Goal: Find specific page/section: Find specific page/section

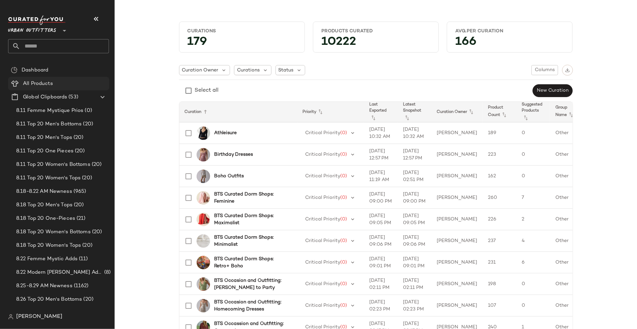
click at [44, 86] on span "All Products" at bounding box center [38, 84] width 30 height 8
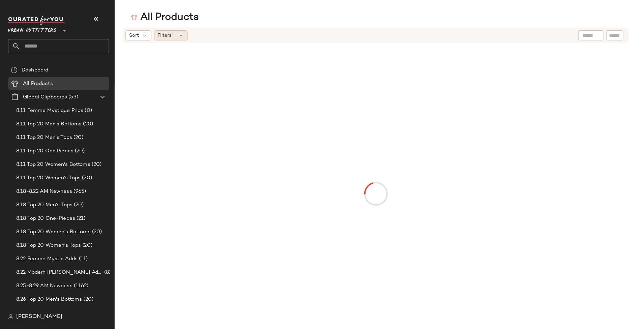
click at [169, 39] on span "Filters" at bounding box center [165, 35] width 14 height 7
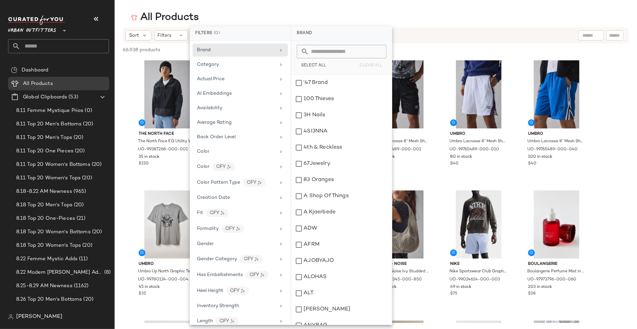
click at [313, 49] on input "text" at bounding box center [345, 51] width 73 height 13
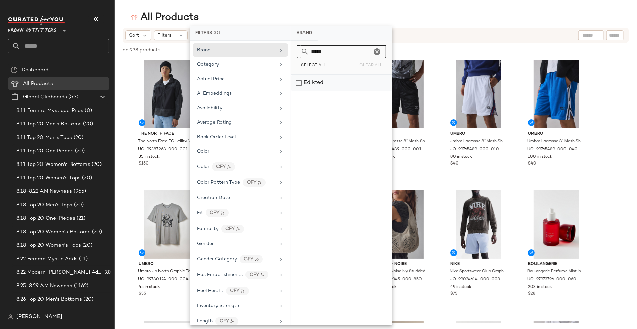
type input "*****"
click at [306, 84] on div "Edikted" at bounding box center [341, 83] width 100 height 16
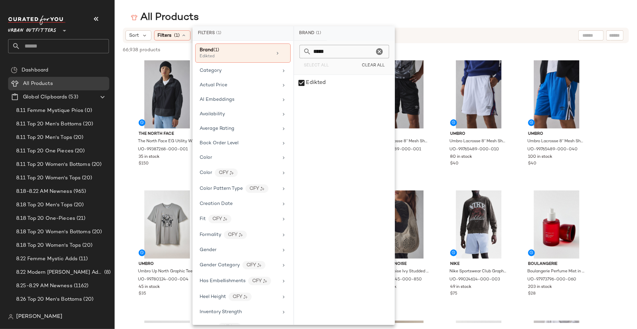
click at [323, 22] on div "All Products" at bounding box center [376, 17] width 522 height 13
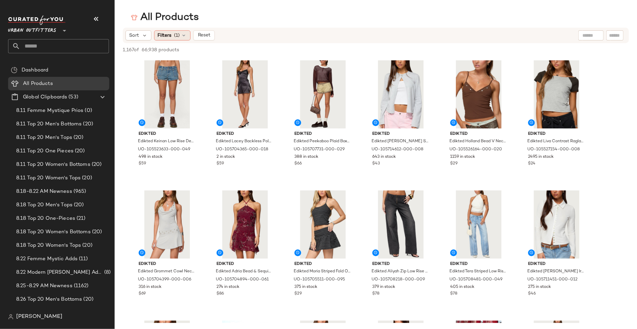
click at [174, 37] on span "(1)" at bounding box center [177, 35] width 6 height 7
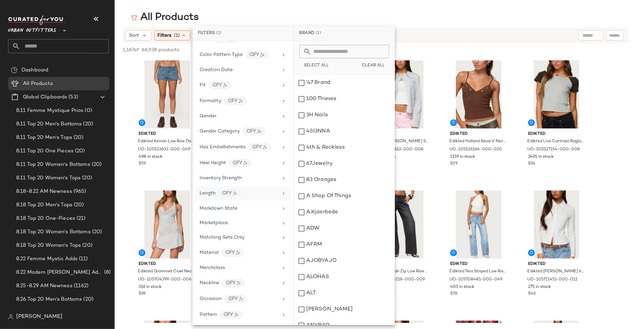
scroll to position [139, 0]
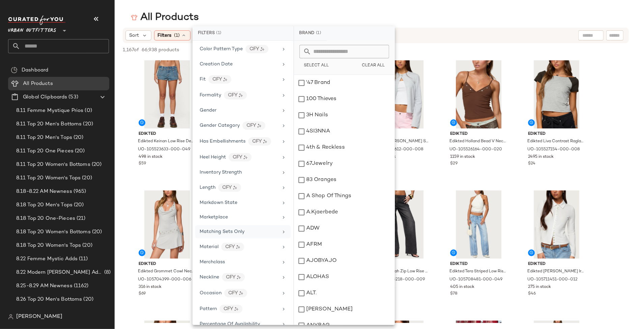
click at [226, 231] on div "Matching Sets Only" at bounding box center [242, 231] width 95 height 13
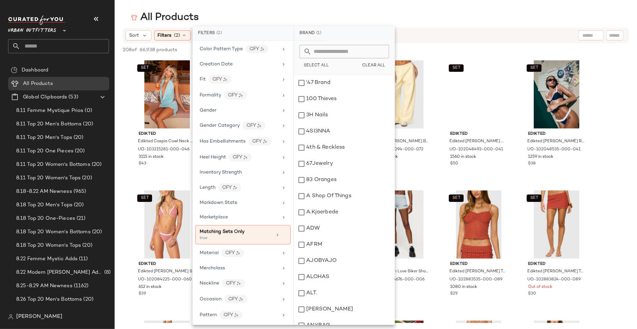
click at [330, 6] on main "All Products Sort Filters (2) Reset 208 of 66,938 products • 0 selected Deselec…" at bounding box center [318, 164] width 637 height 329
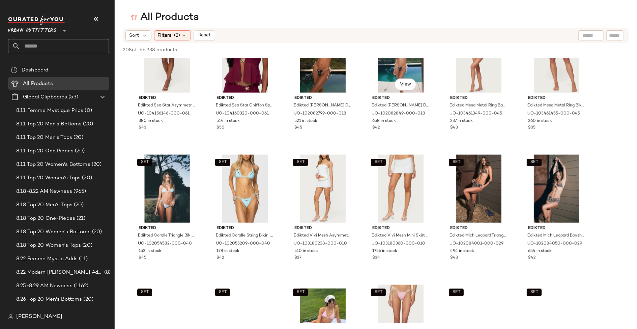
scroll to position [2646, 0]
